Goal: Task Accomplishment & Management: Use online tool/utility

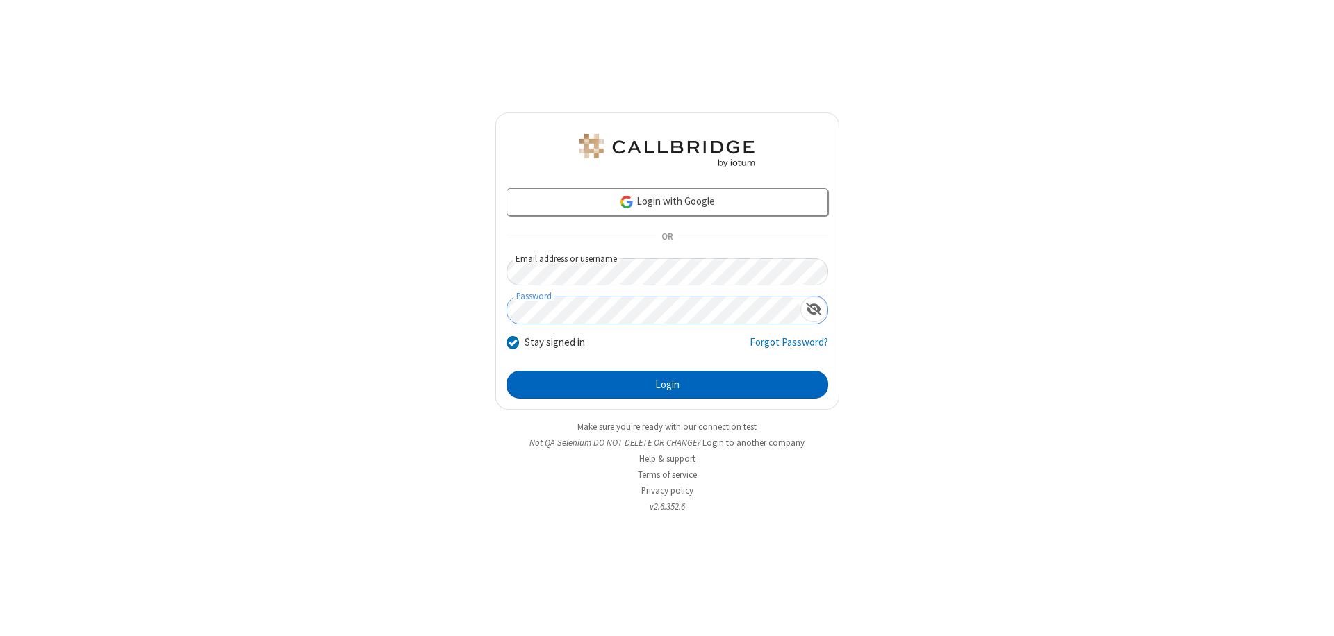
click at [667, 385] on button "Login" at bounding box center [667, 385] width 322 height 28
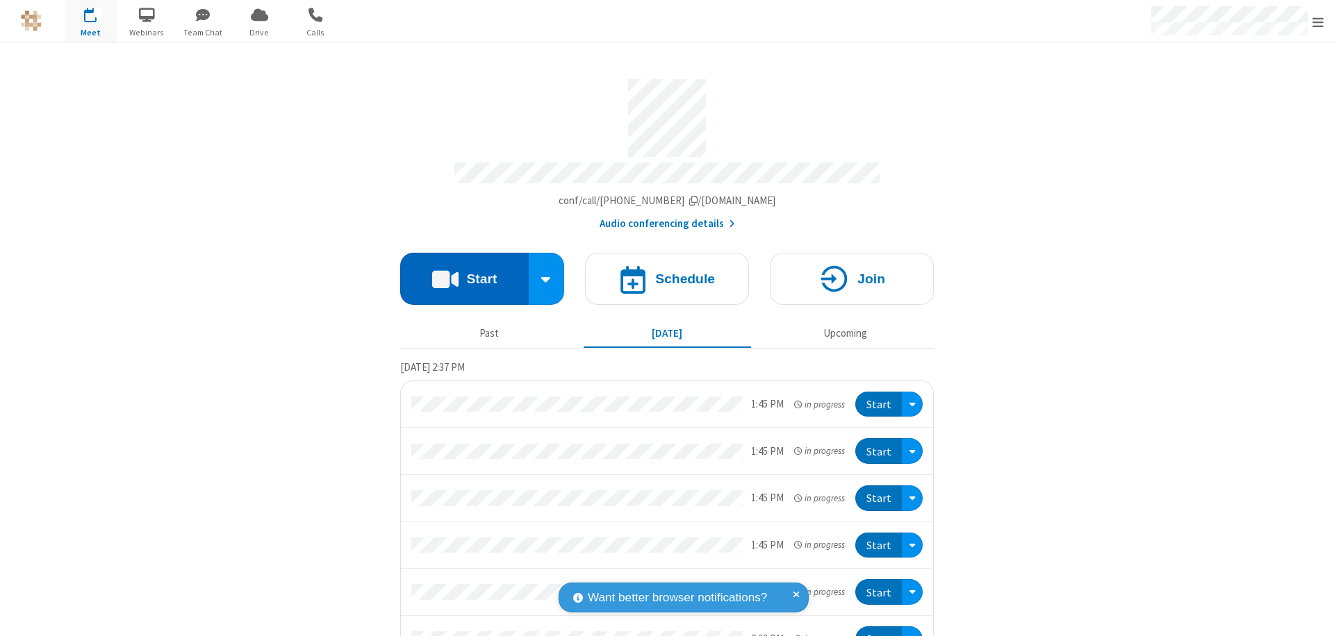
click at [459, 272] on button "Start" at bounding box center [464, 279] width 129 height 52
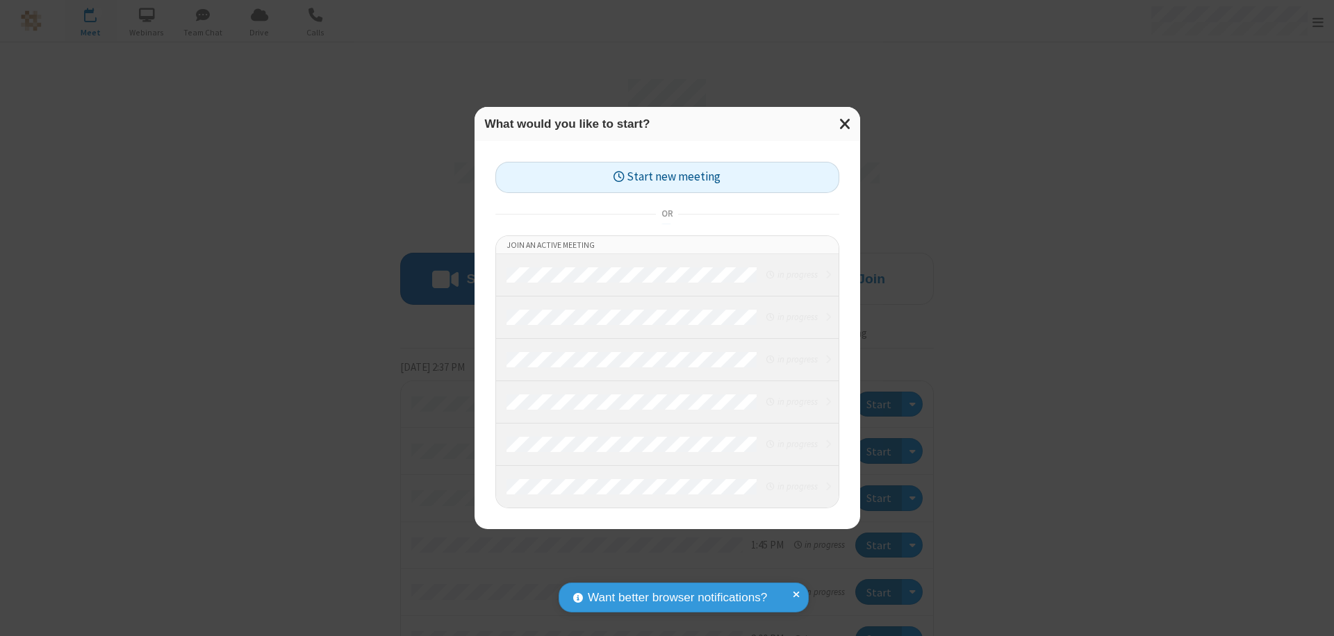
click at [667, 177] on button "Start new meeting" at bounding box center [667, 177] width 344 height 31
